Goal: Check status: Check status

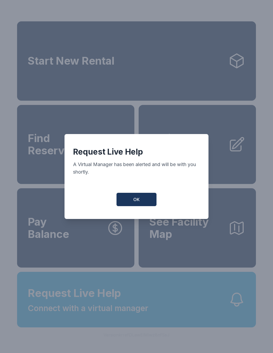
click at [140, 199] on button "OK" at bounding box center [137, 199] width 40 height 13
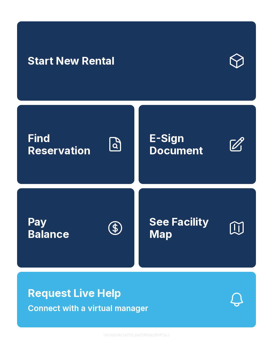
click at [101, 168] on link "Find Reservation" at bounding box center [75, 144] width 117 height 79
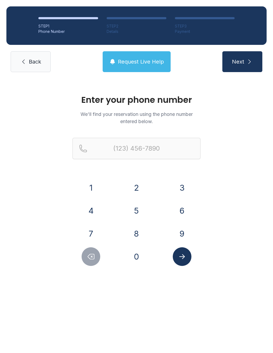
click at [132, 185] on button "2" at bounding box center [136, 187] width 19 height 19
click at [135, 211] on button "5" at bounding box center [136, 210] width 19 height 19
click at [187, 186] on button "3" at bounding box center [182, 187] width 19 height 19
click at [142, 235] on button "8" at bounding box center [136, 233] width 19 height 19
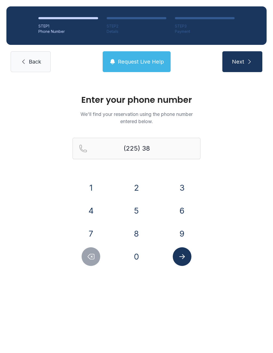
click at [97, 213] on button "4" at bounding box center [91, 210] width 19 height 19
click at [191, 186] on button "3" at bounding box center [182, 187] width 19 height 19
click at [95, 186] on button "1" at bounding box center [91, 187] width 19 height 19
click at [182, 188] on button "3" at bounding box center [182, 187] width 19 height 19
click at [131, 182] on button "2" at bounding box center [136, 187] width 19 height 19
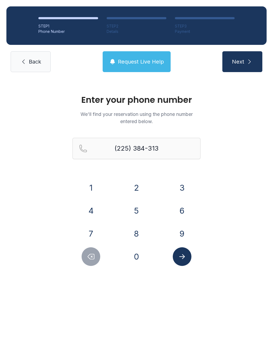
type input "[PHONE_NUMBER]"
click at [187, 258] on button "Submit lookup form" at bounding box center [182, 256] width 19 height 19
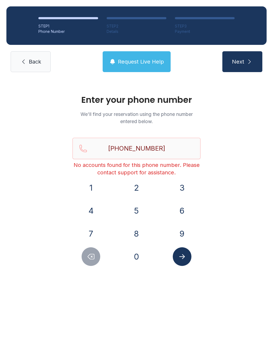
click at [130, 62] on span "Request Live Help" at bounding box center [141, 61] width 46 height 7
